Goal: Task Accomplishment & Management: Use online tool/utility

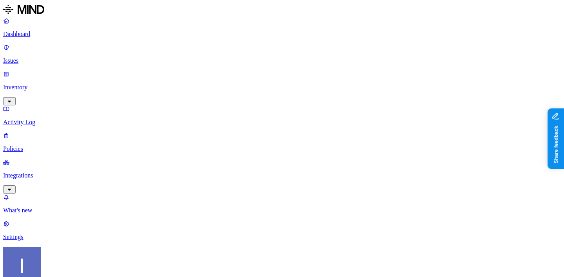
click at [256, 218] on label "Application type" at bounding box center [241, 216] width 30 height 14
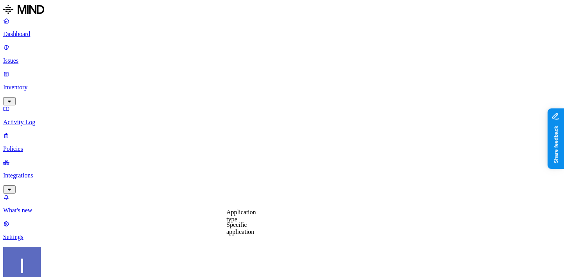
click at [20, 84] on p "Inventory" at bounding box center [282, 87] width 558 height 7
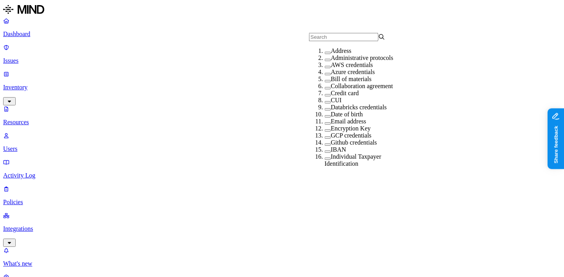
scroll to position [55, 0]
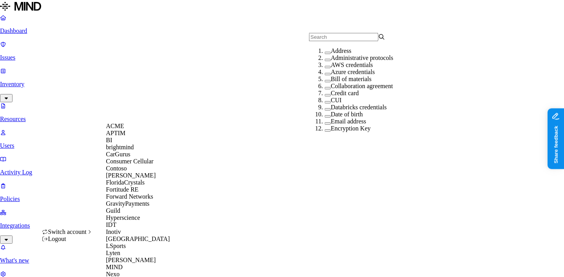
scroll to position [373, 0]
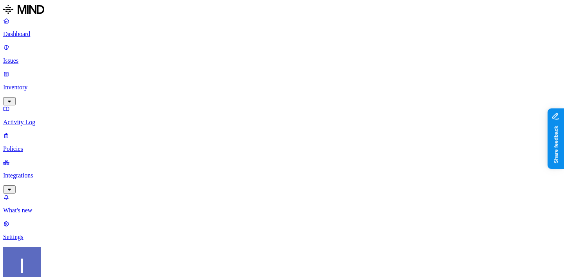
drag, startPoint x: 261, startPoint y: 237, endPoint x: 274, endPoint y: 235, distance: 13.4
drag, startPoint x: 209, startPoint y: 237, endPoint x: 235, endPoint y: 236, distance: 25.5
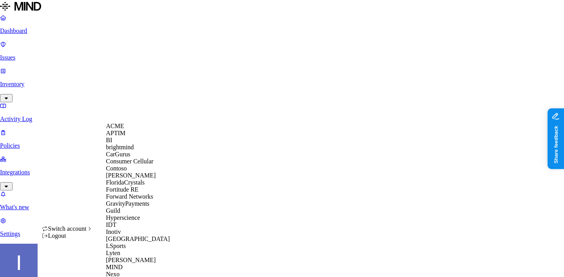
click at [131, 137] on div "APTIM" at bounding box center [144, 133] width 76 height 7
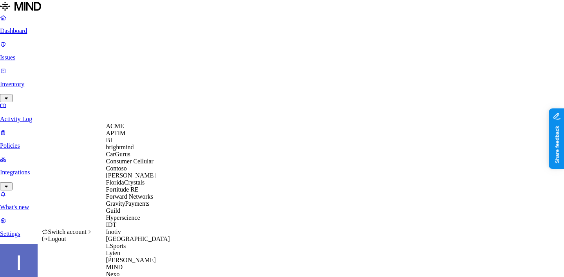
scroll to position [388, 0]
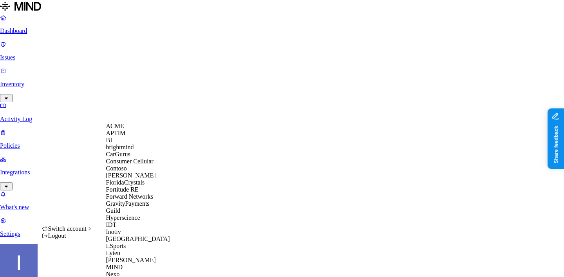
scroll to position [386, 0]
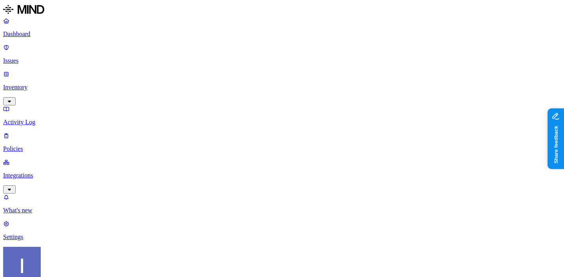
drag, startPoint x: 50, startPoint y: 107, endPoint x: 66, endPoint y: 106, distance: 16.1
click at [49, 172] on p "Integrations" at bounding box center [282, 175] width 558 height 7
click at [43, 260] on p "Endpoints" at bounding box center [282, 263] width 558 height 7
click at [57, 233] on p "On-premise" at bounding box center [282, 236] width 558 height 7
click at [56, 260] on p "Endpoints" at bounding box center [282, 263] width 558 height 7
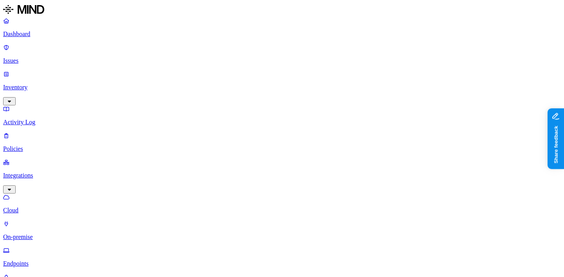
click at [32, 57] on p "Issues" at bounding box center [282, 60] width 558 height 7
drag, startPoint x: 139, startPoint y: 29, endPoint x: 237, endPoint y: 52, distance: 101.2
click at [52, 84] on p "Inventory" at bounding box center [282, 87] width 558 height 7
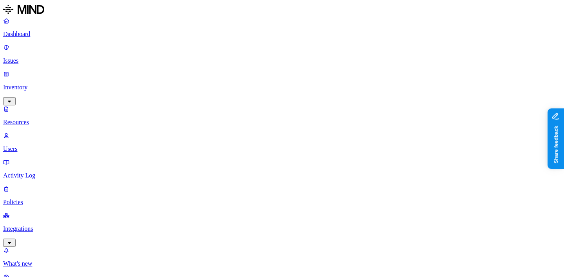
click at [26, 57] on p "Issues" at bounding box center [282, 60] width 558 height 7
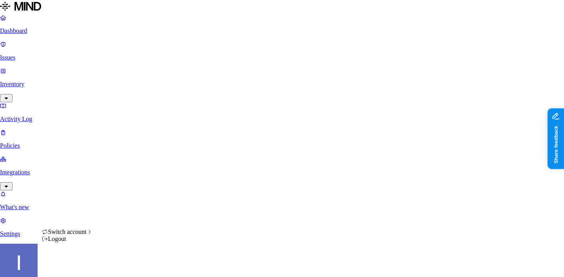
click at [75, 264] on html "Dashboard Issues Inventory Activity Log Policies Integrations What's new 1 Sett…" at bounding box center [282, 249] width 564 height 499
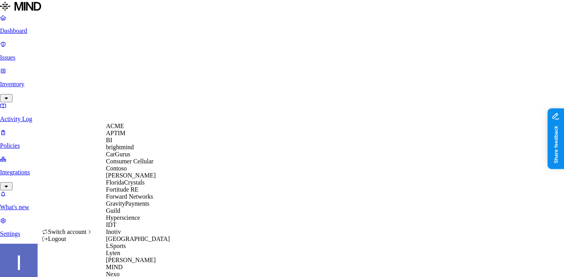
click at [139, 129] on div "ACME" at bounding box center [144, 126] width 76 height 7
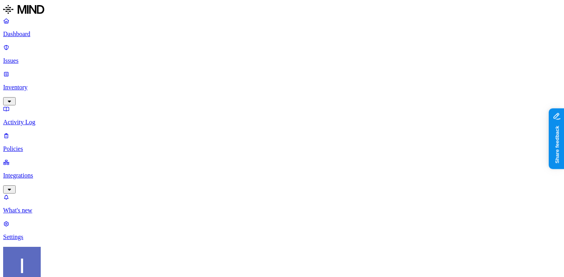
click at [52, 84] on p "Inventory" at bounding box center [282, 87] width 558 height 7
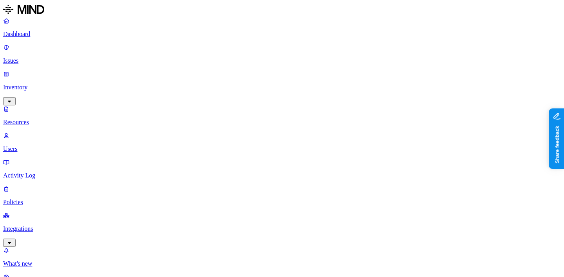
click at [41, 225] on p "Integrations" at bounding box center [282, 228] width 558 height 7
click at [56, 57] on p "Issues" at bounding box center [282, 60] width 558 height 7
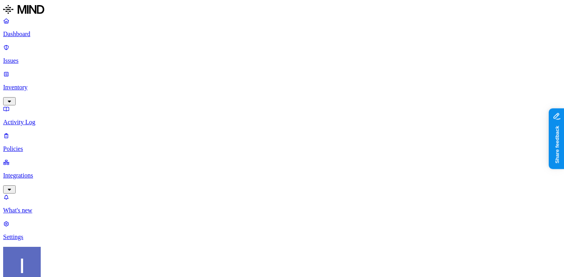
click at [50, 172] on p "Integrations" at bounding box center [282, 175] width 558 height 7
click at [51, 260] on p "Endpoints" at bounding box center [282, 263] width 558 height 7
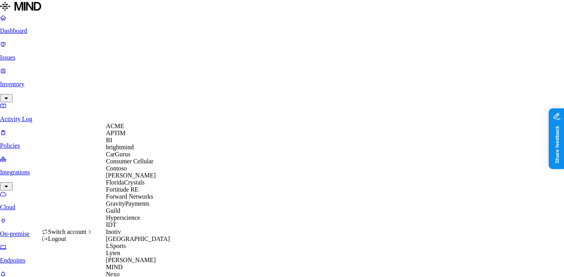
scroll to position [388, 0]
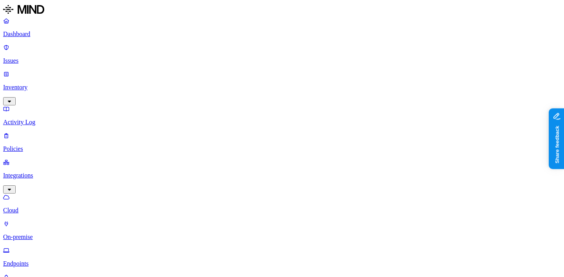
click at [29, 233] on p "On-premise" at bounding box center [282, 236] width 558 height 7
click at [54, 207] on p "Cloud" at bounding box center [282, 210] width 558 height 7
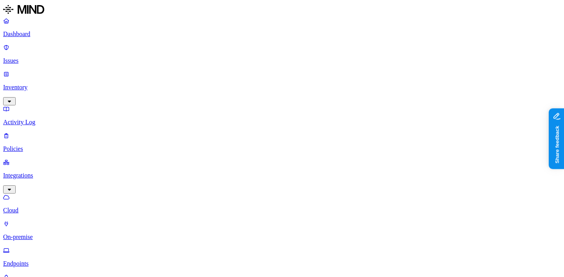
drag, startPoint x: 45, startPoint y: 50, endPoint x: 49, endPoint y: 60, distance: 10.8
click at [45, 57] on p "Issues" at bounding box center [282, 60] width 558 height 7
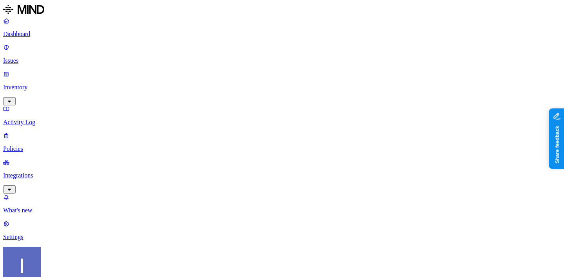
click at [45, 159] on link "Integrations" at bounding box center [282, 176] width 558 height 34
click at [46, 145] on p "Policies" at bounding box center [282, 148] width 558 height 7
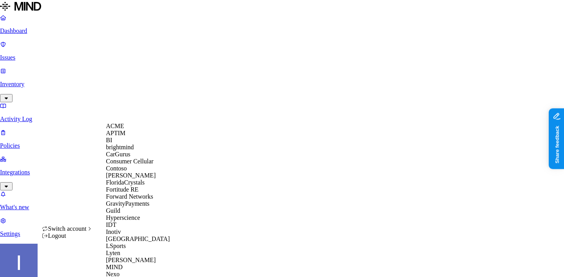
scroll to position [388, 0]
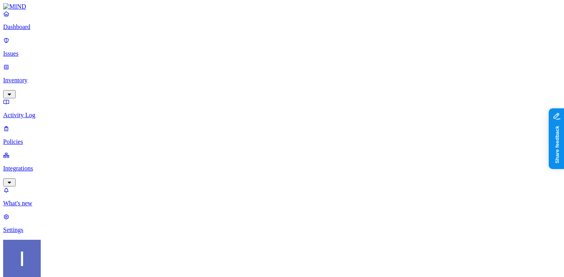
click at [34, 113] on nav "Dashboard Issues Inventory Activity Log Policies Integrations What's new 1 Sett…" at bounding box center [282, 121] width 558 height 223
click at [36, 165] on p "Integrations" at bounding box center [282, 168] width 558 height 7
click at [43, 253] on p "Endpoints" at bounding box center [282, 256] width 558 height 7
